Goal: Book appointment/travel/reservation

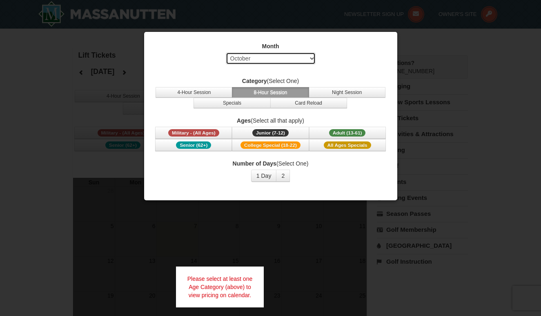
select select "12"
click at [191, 93] on button "4-Hour Session" at bounding box center [194, 92] width 77 height 11
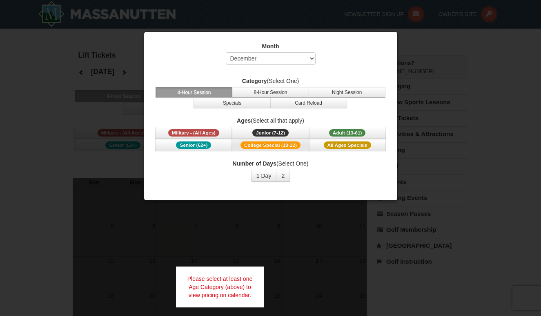
click at [287, 145] on span "College Special (18-22)" at bounding box center [271, 144] width 60 height 7
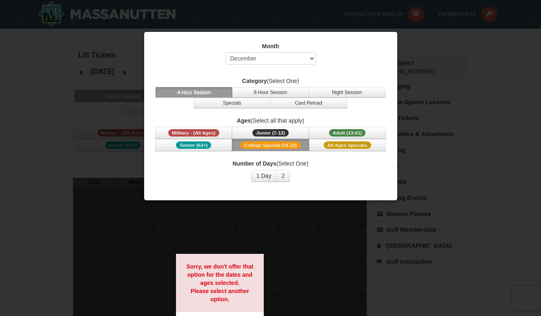
click at [287, 145] on span "College Special (18-22)" at bounding box center [271, 144] width 60 height 7
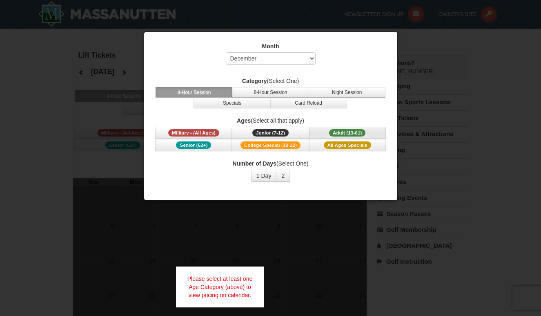
click at [356, 133] on span "Adult (13-61)" at bounding box center [347, 132] width 37 height 7
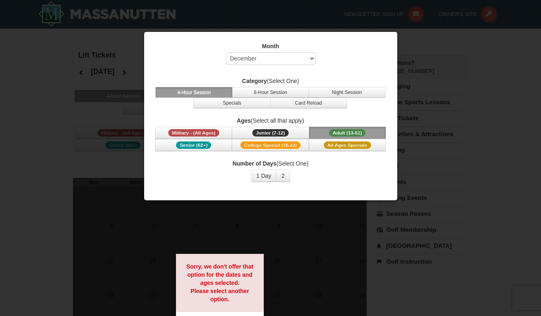
click at [356, 133] on span "Adult (13-61)" at bounding box center [347, 132] width 37 height 7
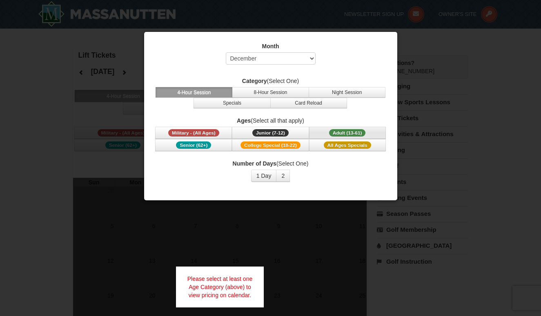
click at [356, 133] on span "Adult (13-61)" at bounding box center [347, 132] width 37 height 7
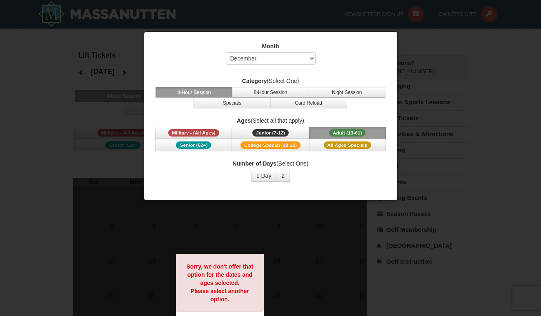
click at [356, 77] on label "Category (Select One)" at bounding box center [270, 81] width 233 height 8
click at [372, 201] on div at bounding box center [270, 158] width 541 height 316
click at [380, 233] on div at bounding box center [270, 158] width 541 height 316
click at [352, 248] on div at bounding box center [270, 158] width 541 height 316
click at [352, 138] on button "Adult (13-61) (13 - 61)" at bounding box center [347, 133] width 77 height 12
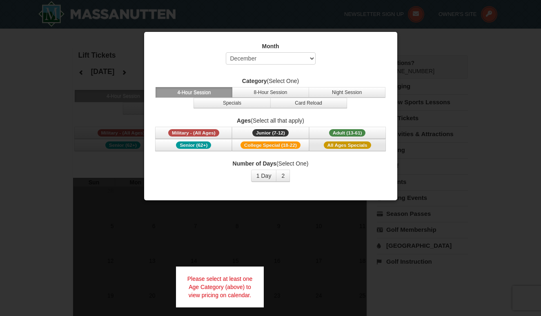
click at [352, 139] on button "All Ages Specials" at bounding box center [347, 145] width 77 height 12
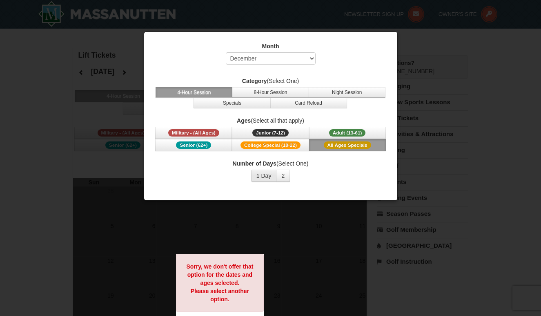
click at [274, 170] on button "1 Day" at bounding box center [264, 175] width 26 height 12
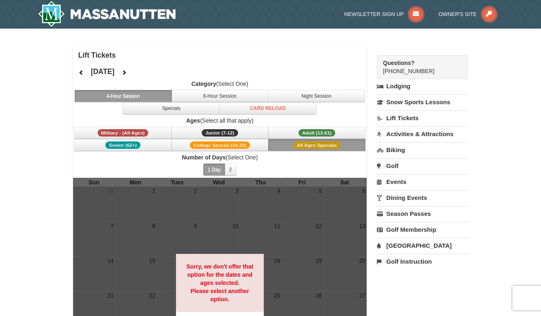
scroll to position [4, 0]
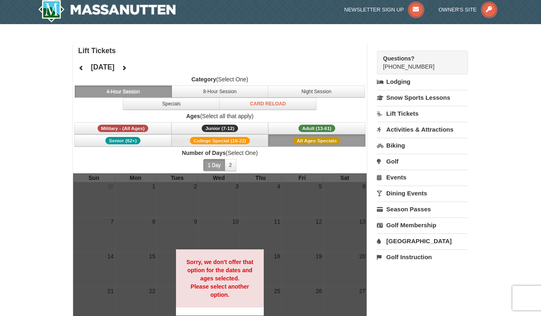
click at [252, 139] on button "College Special (18-22)" at bounding box center [220, 140] width 97 height 12
click at [303, 125] on span "Adult (13-61)" at bounding box center [317, 128] width 37 height 7
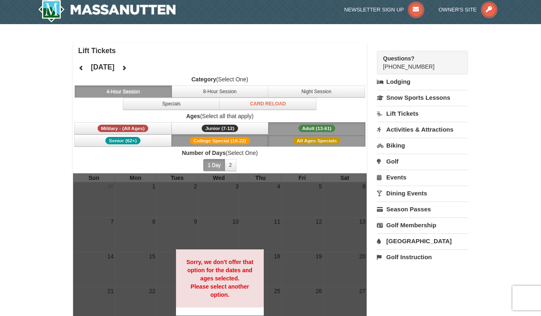
click at [315, 128] on span "Adult (13-61)" at bounding box center [317, 128] width 37 height 7
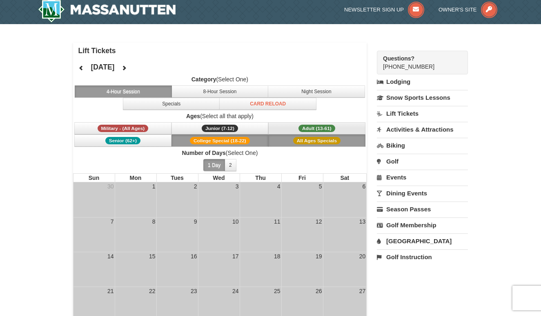
click at [315, 126] on span "Adult (13-61)" at bounding box center [317, 128] width 37 height 7
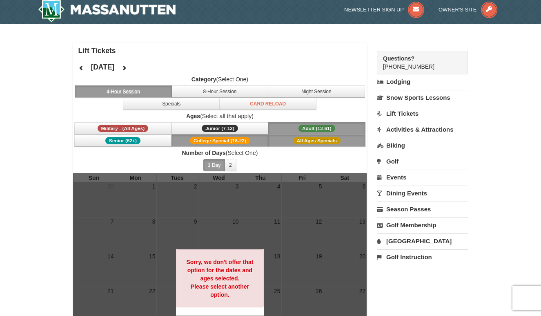
click at [214, 166] on button "1 Day" at bounding box center [214, 165] width 22 height 12
click at [306, 141] on span "All Ages Specials" at bounding box center [316, 140] width 47 height 7
click at [212, 146] on button "College Special (18-22)" at bounding box center [220, 140] width 97 height 12
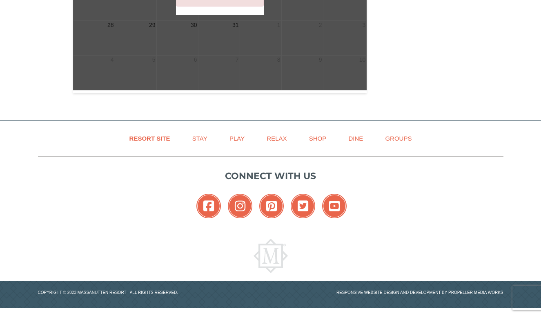
scroll to position [305, 0]
